Goal: Check status: Check status

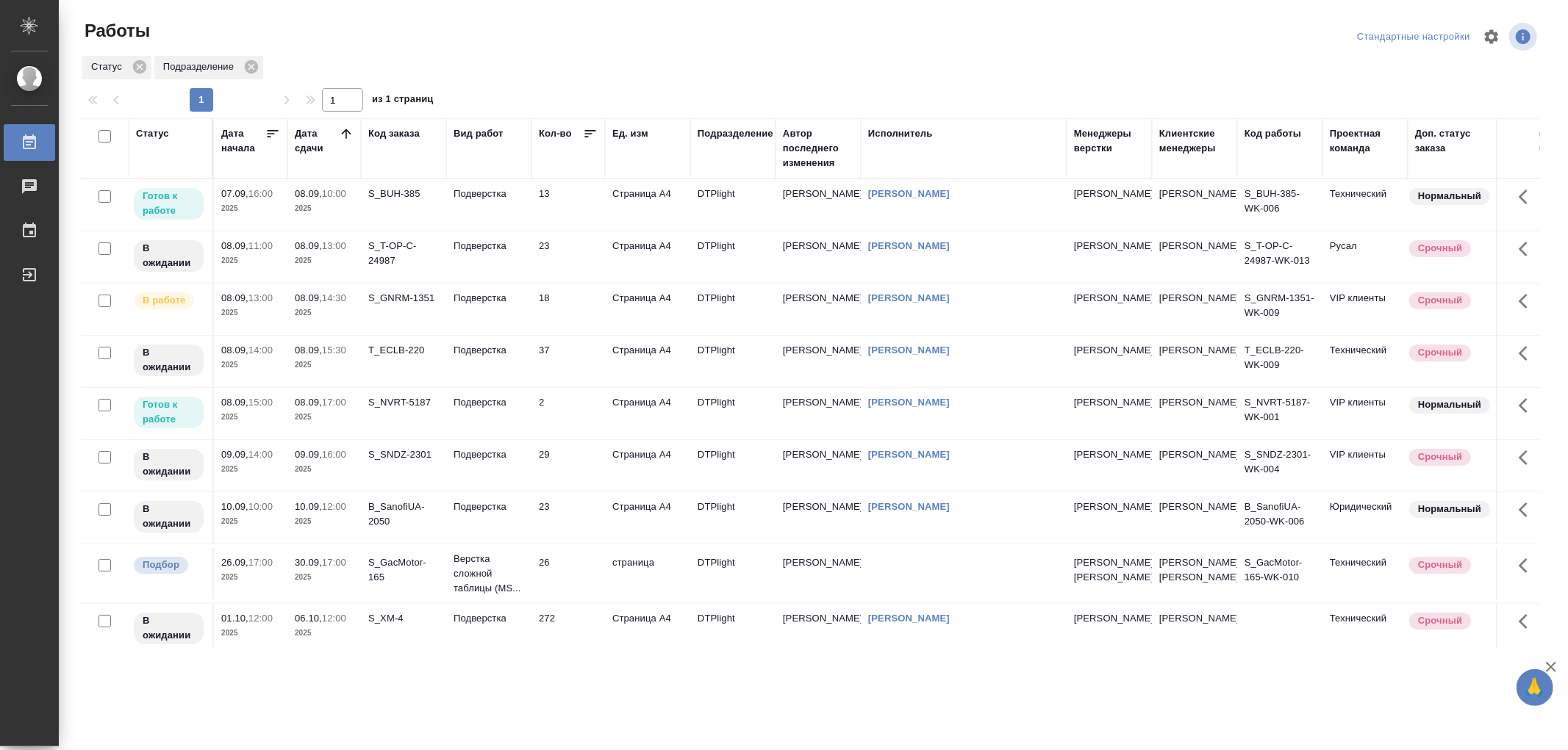
click at [483, 211] on td "Подверстка" at bounding box center [489, 205] width 85 height 52
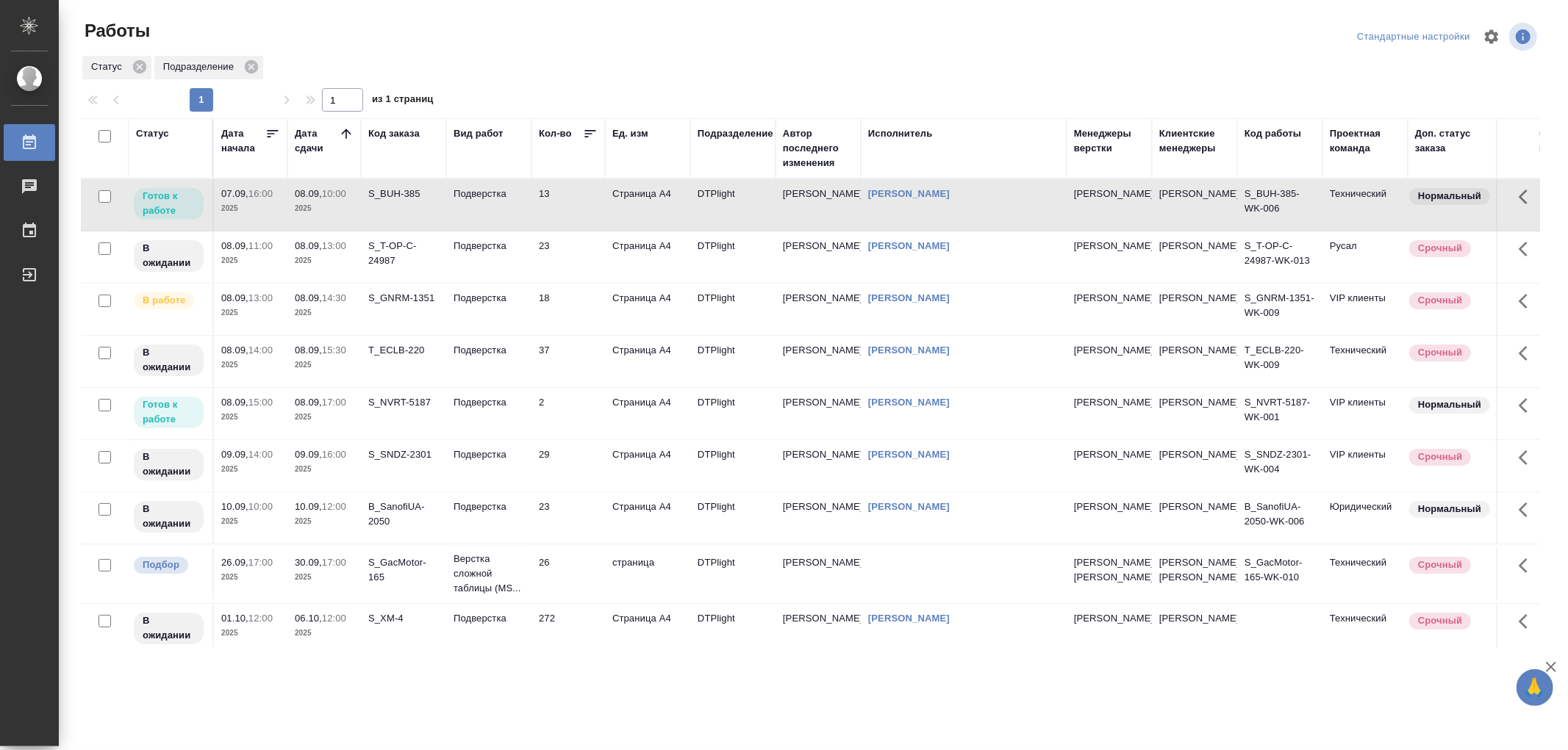
click at [483, 211] on td "Подверстка" at bounding box center [489, 205] width 85 height 52
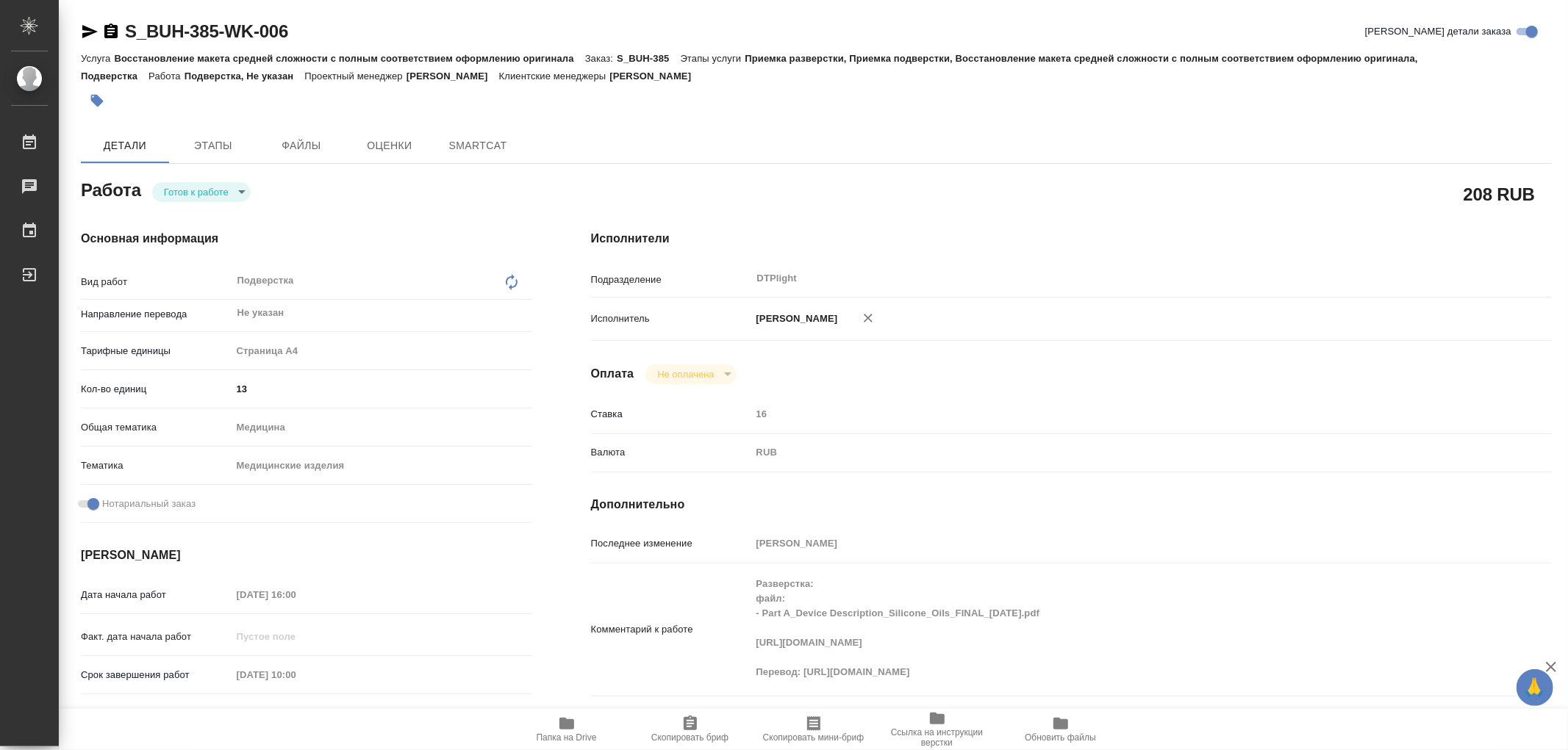
type textarea "x"
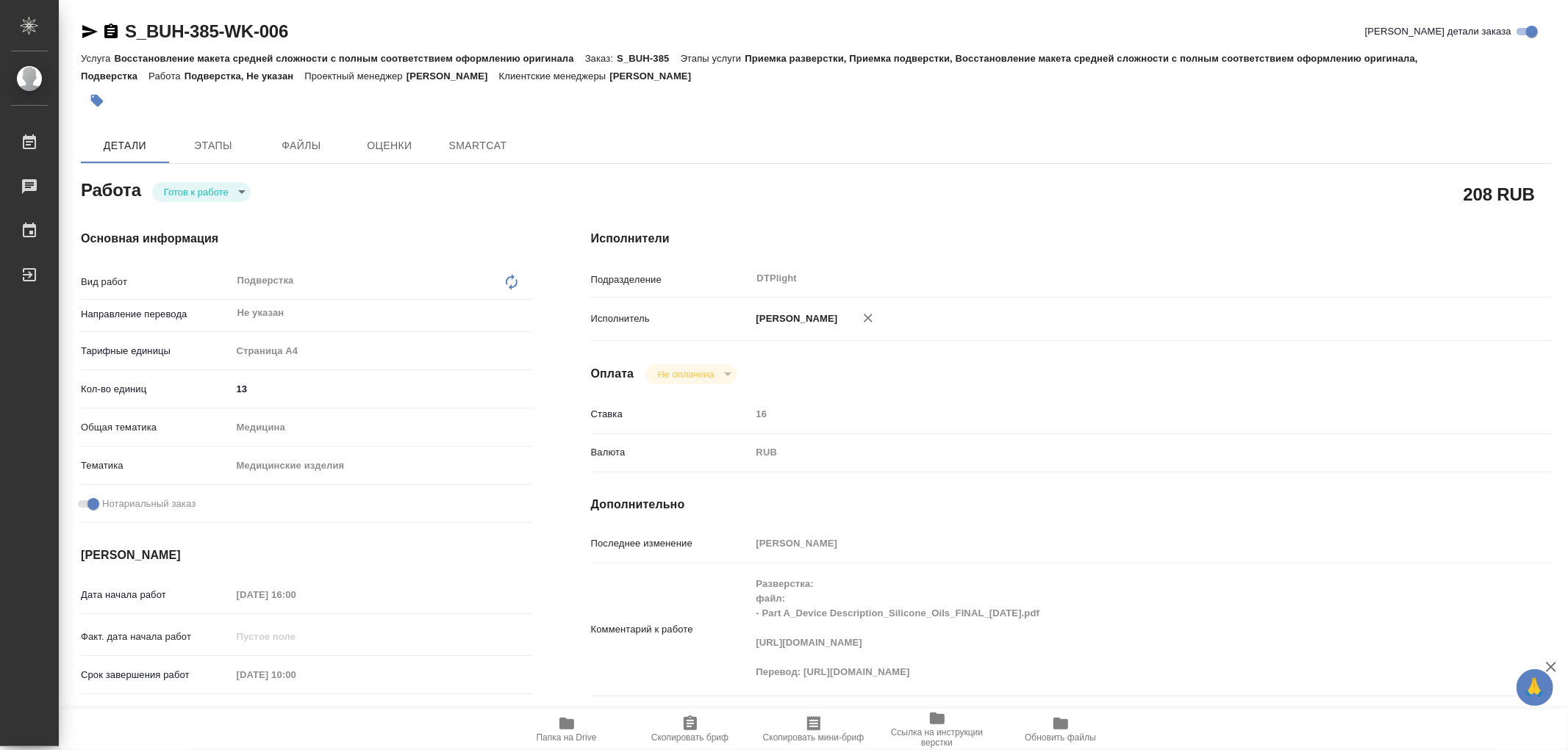
type textarea "x"
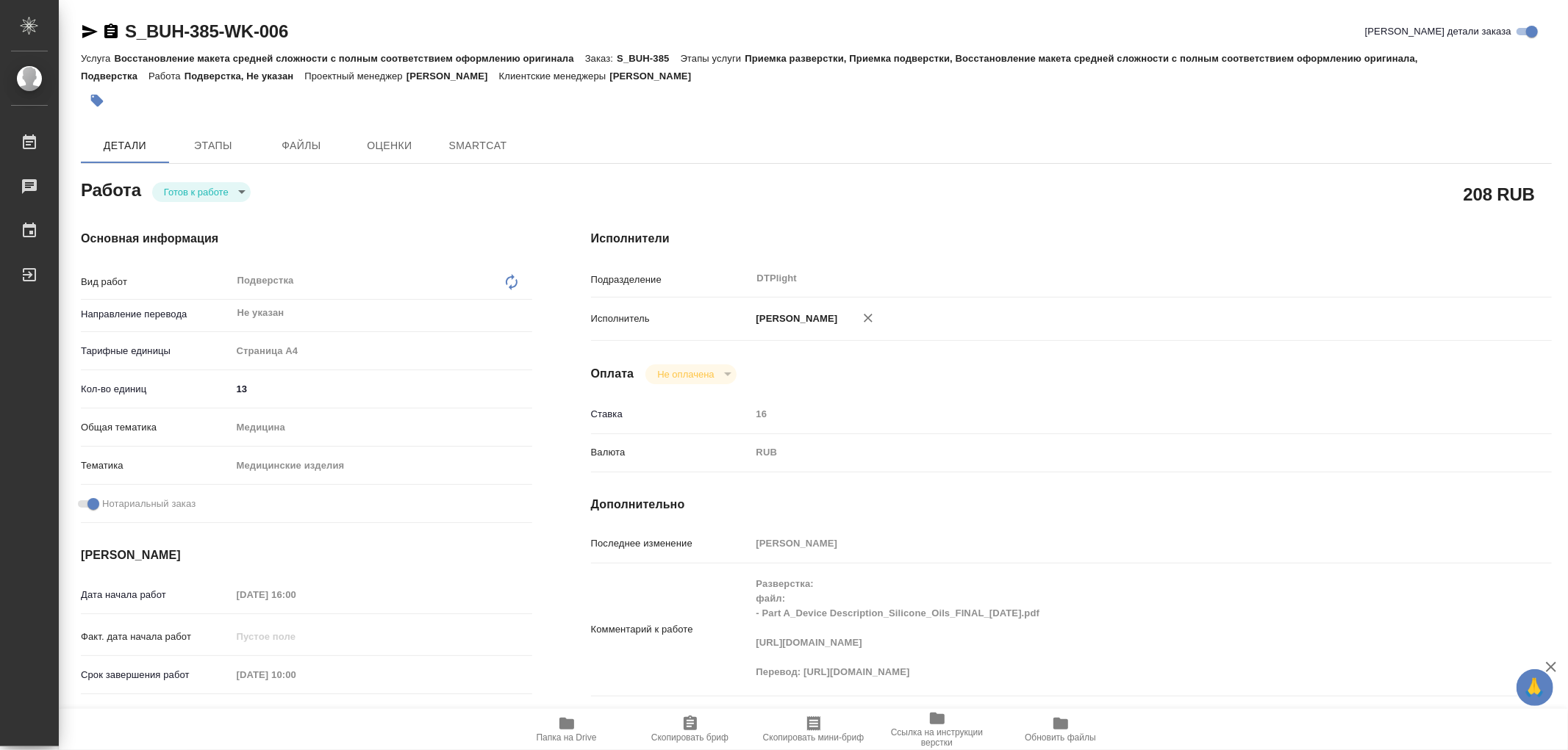
type textarea "x"
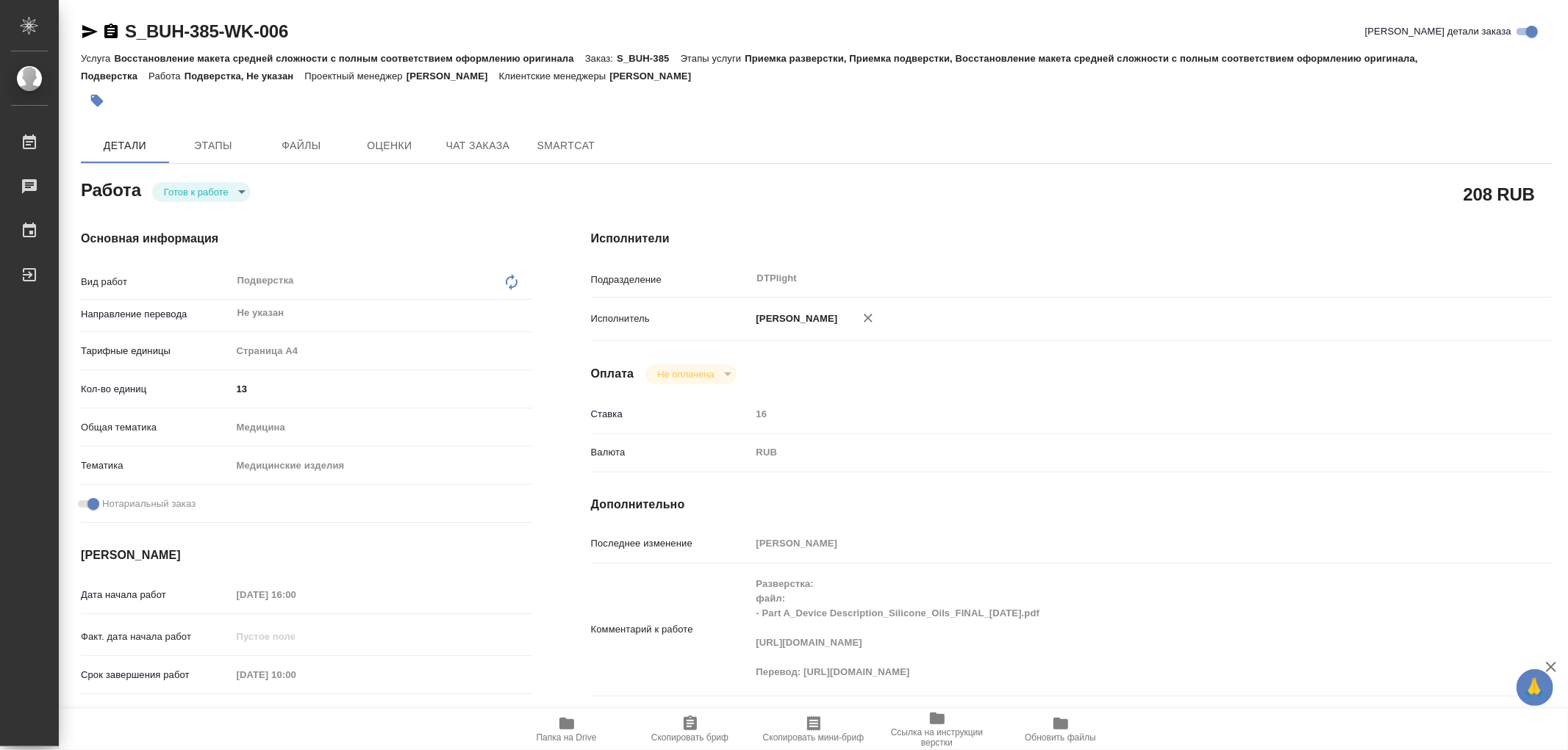
type textarea "x"
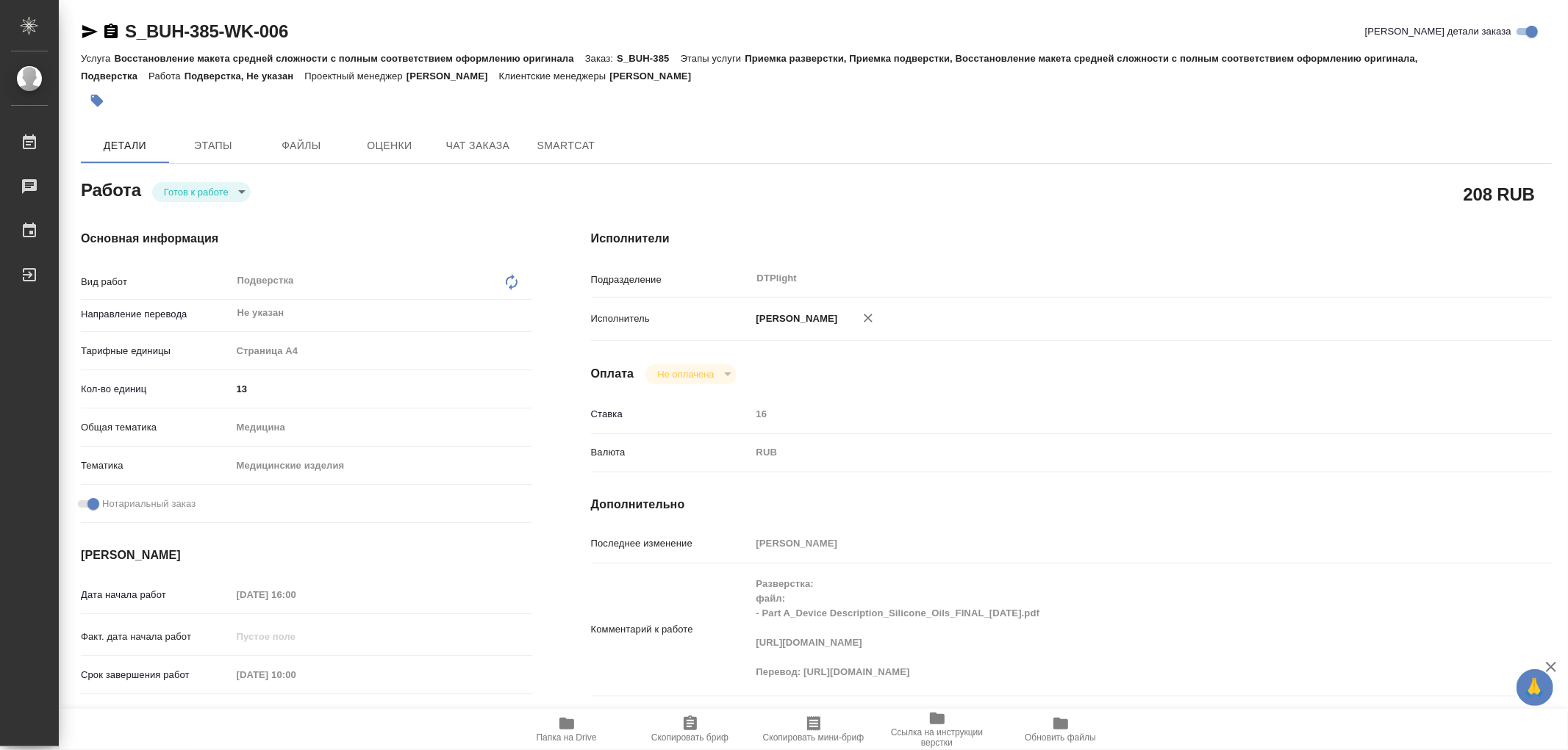
type textarea "x"
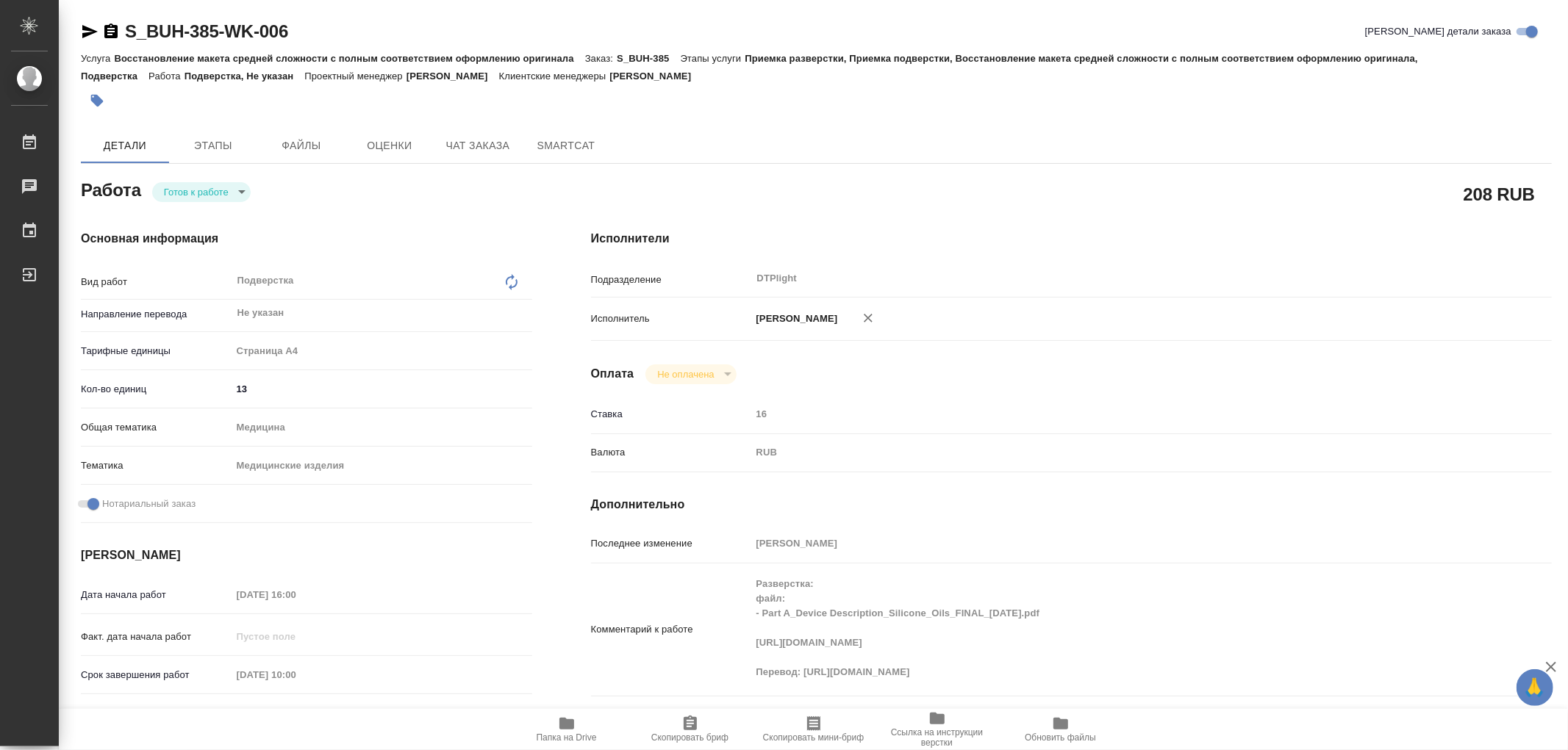
click at [208, 185] on body "🙏 .cls-1 fill:#fff; AWATERA Работы 0 Чаты График Выйти S_BUH-385-WK-006 Кратко …" at bounding box center [784, 375] width 1568 height 750
click at [207, 190] on button "В работе" at bounding box center [189, 192] width 49 height 16
type textarea "x"
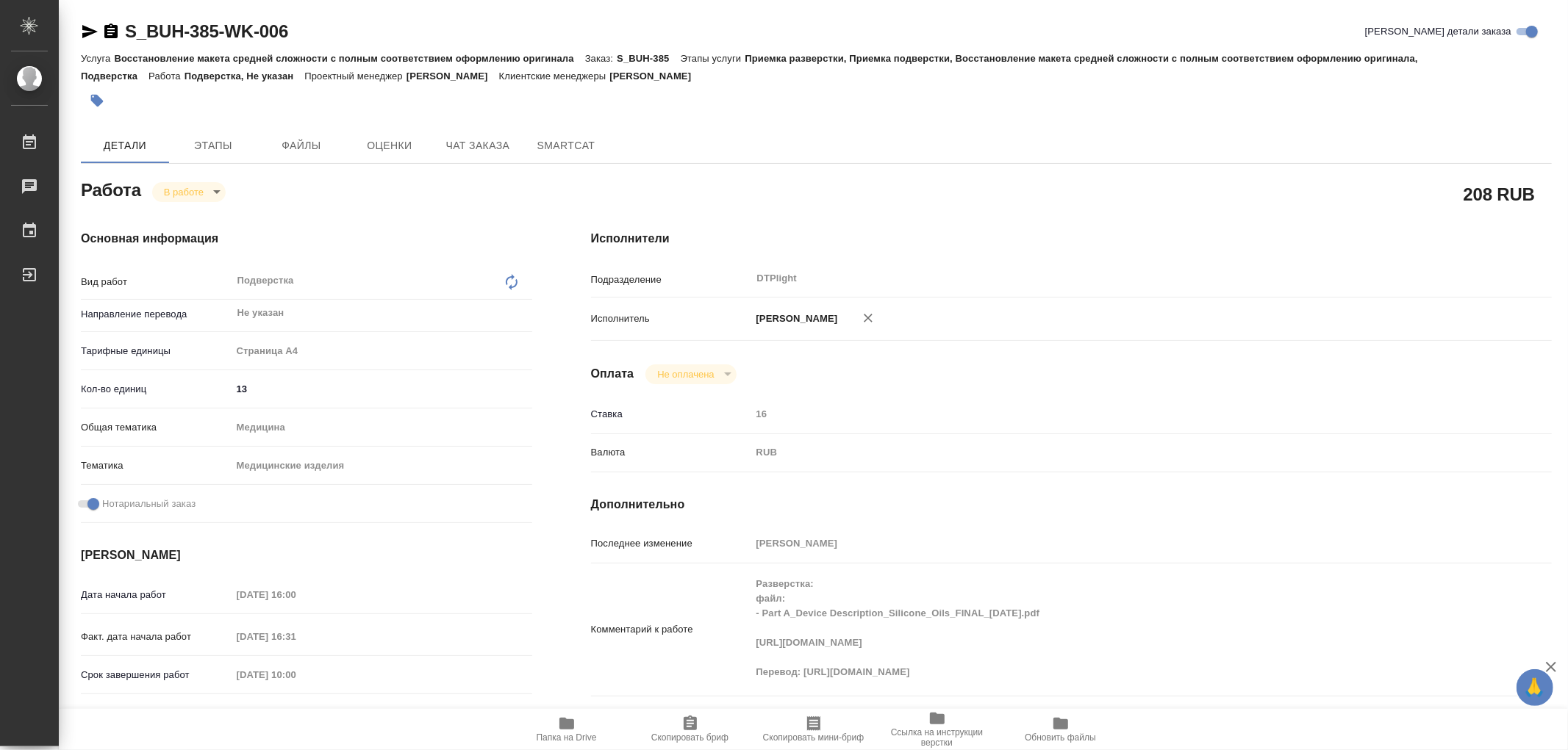
type textarea "x"
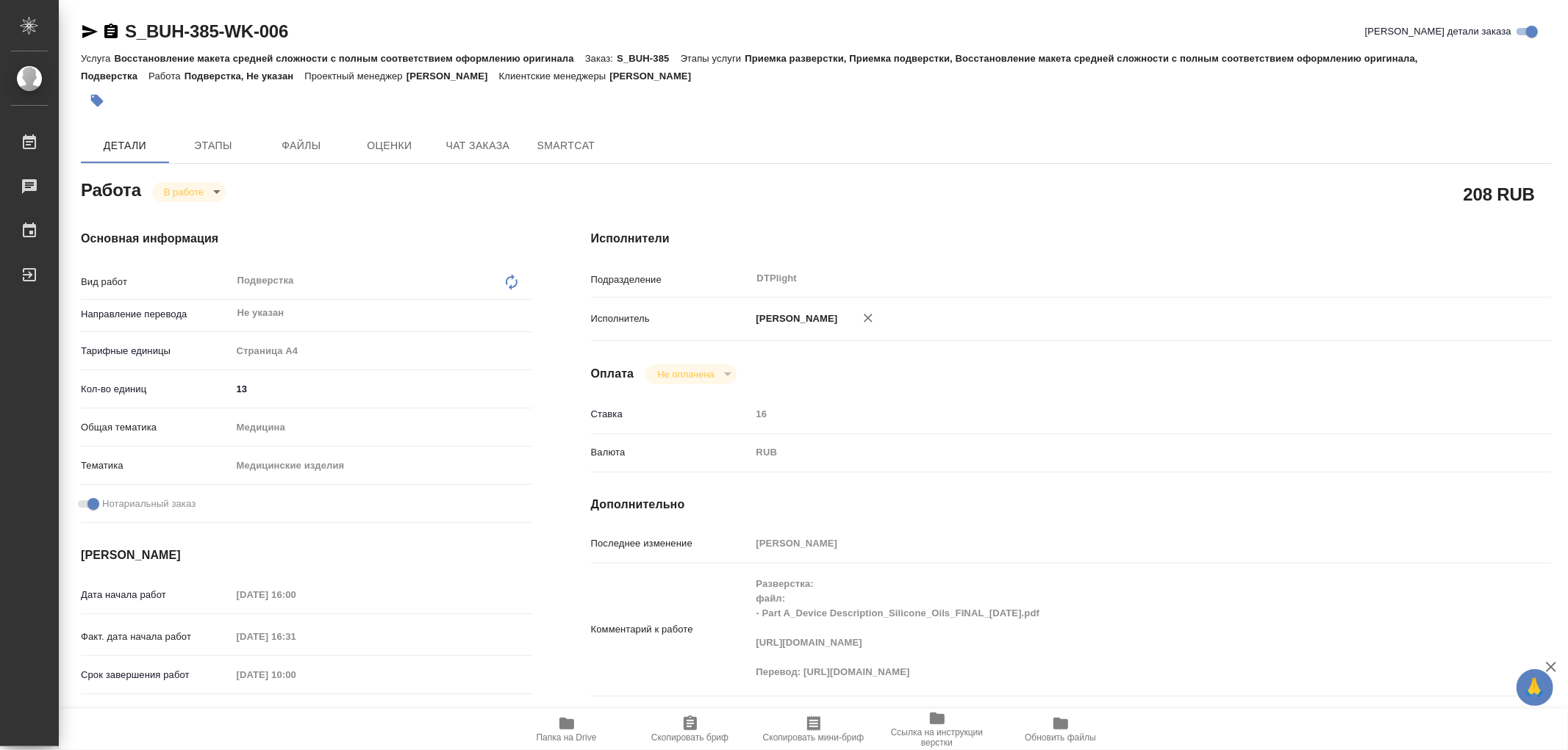
type textarea "x"
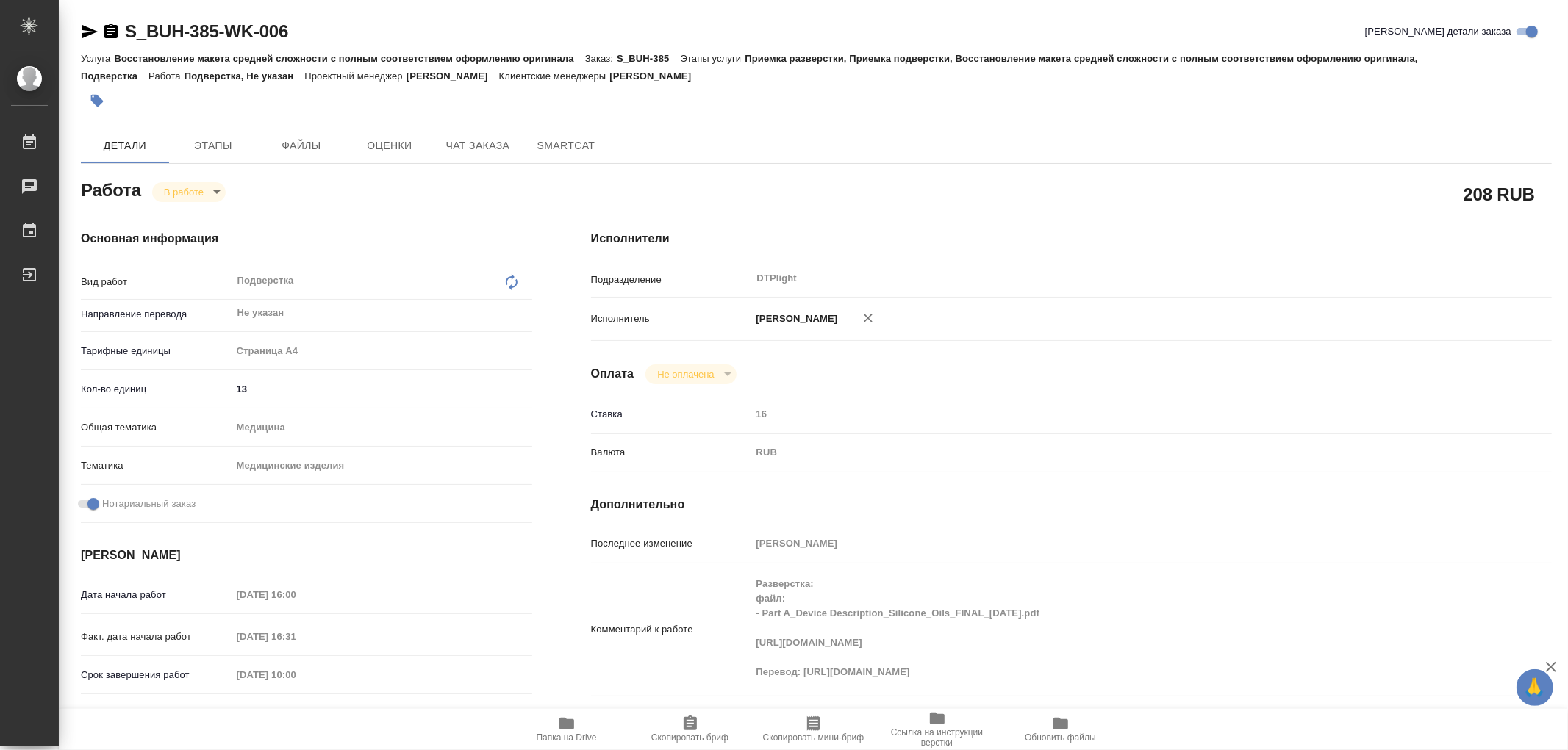
type textarea "x"
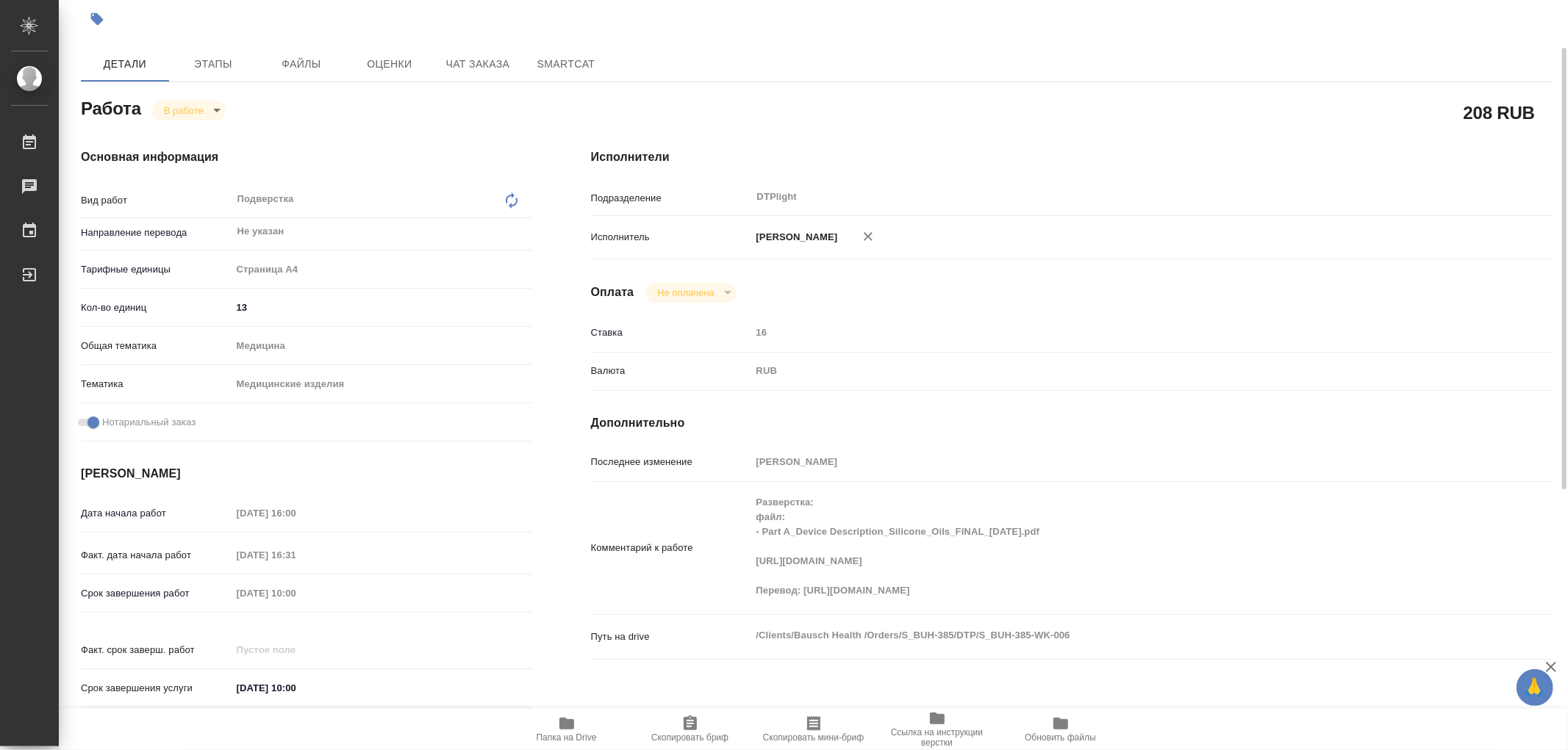
click at [1383, 573] on div "Комментарий к работе Разверстка: файл: - Part A_Device Description_Silicone_Oil…" at bounding box center [1072, 548] width 961 height 120
click at [206, 69] on span "Этапы" at bounding box center [213, 64] width 70 height 18
